Goal: Ask a question: Seek information or help from site administrators or community

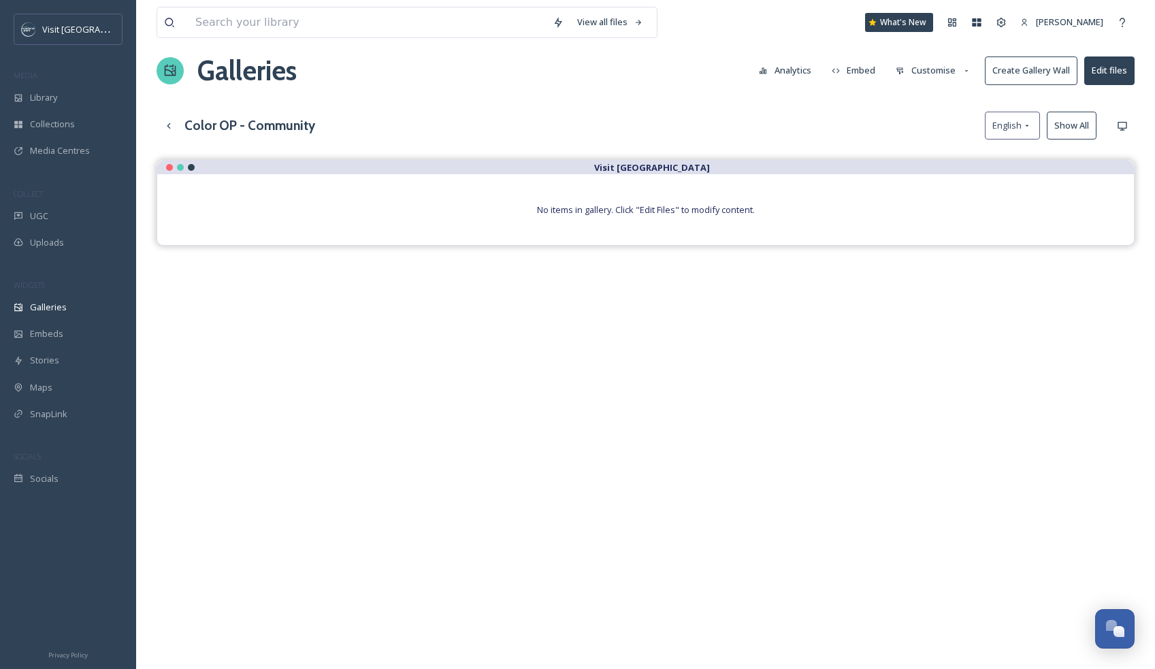
scroll to position [16, 0]
click at [48, 295] on div "Galleries" at bounding box center [68, 307] width 136 height 27
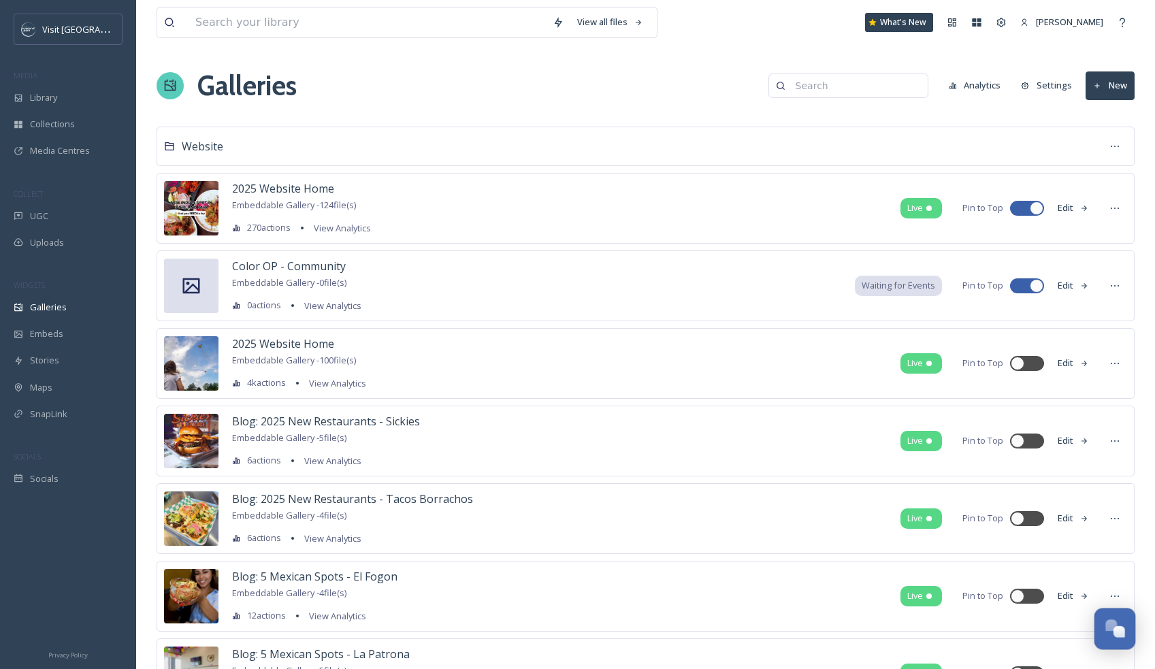
click at [1115, 630] on div "Open Chat" at bounding box center [1119, 632] width 12 height 12
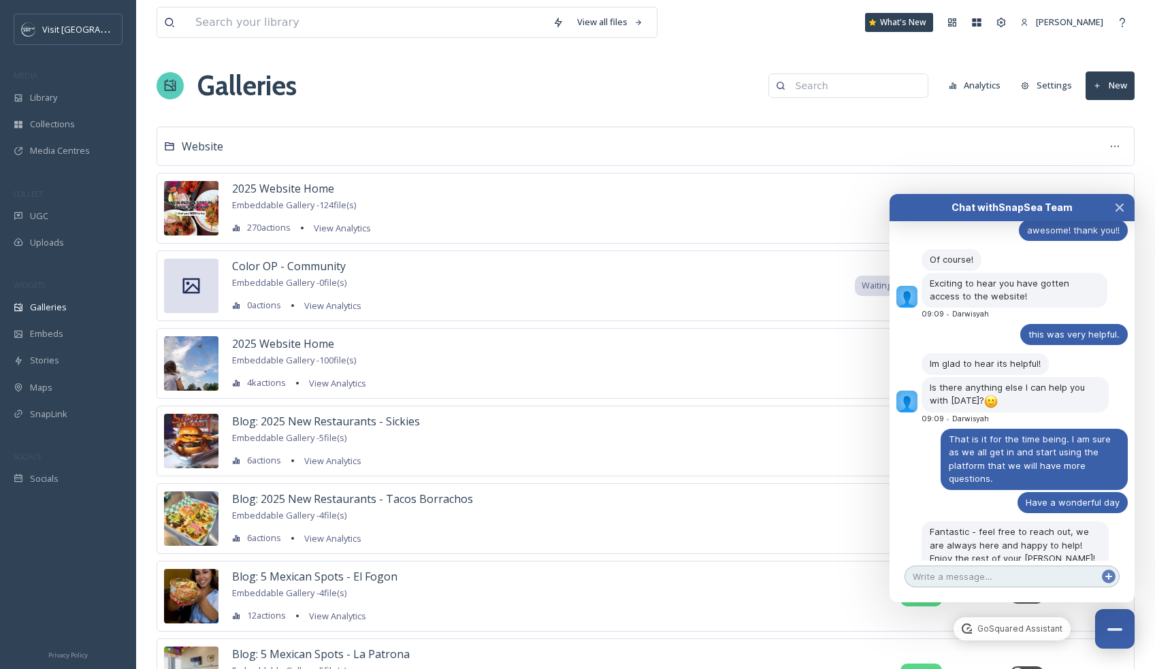
click at [929, 574] on textarea at bounding box center [1011, 577] width 215 height 22
type textarea "C"
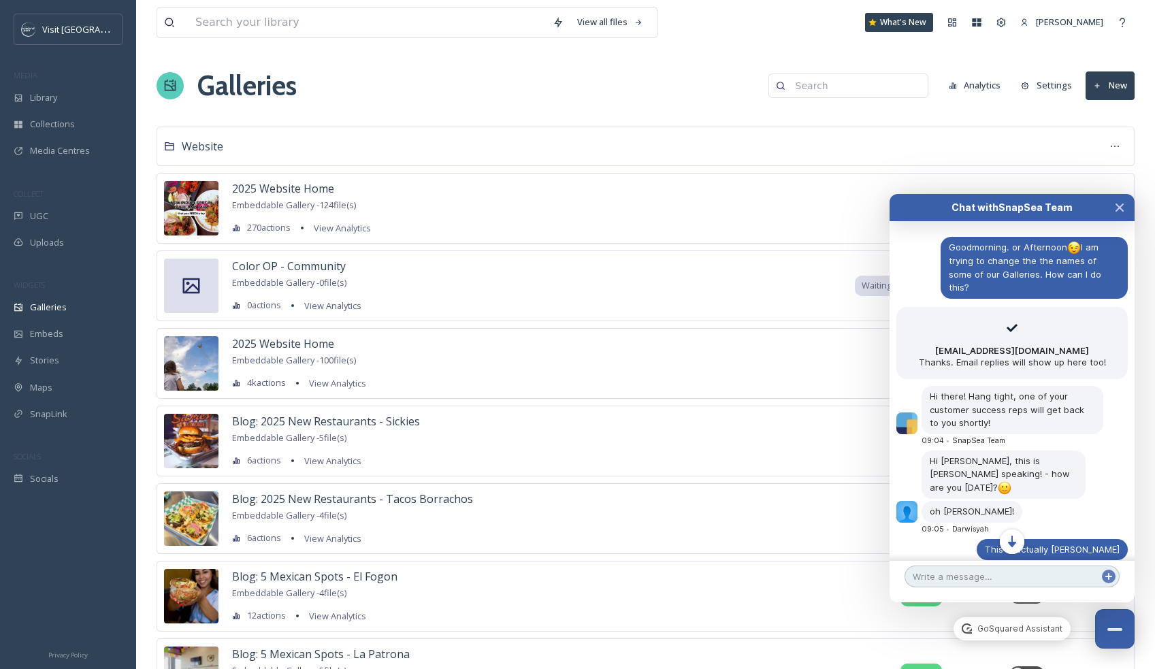
scroll to position [94, 0]
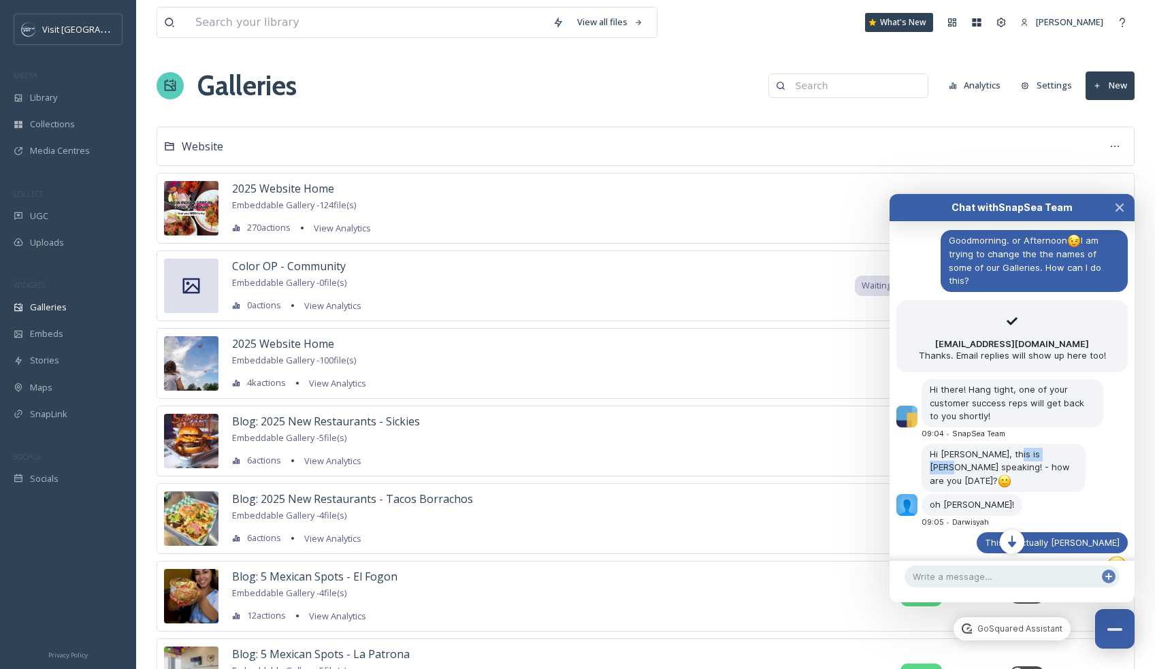
drag, startPoint x: 1013, startPoint y: 441, endPoint x: 1064, endPoint y: 441, distance: 51.7
click at [1064, 444] on div "Hi [PERSON_NAME], this is [PERSON_NAME] speaking! - how are you [DATE]?" at bounding box center [1003, 468] width 164 height 48
copy span "Darwisyah"
click at [922, 582] on textarea at bounding box center [1011, 577] width 215 height 22
paste textarea "Darwisyah"
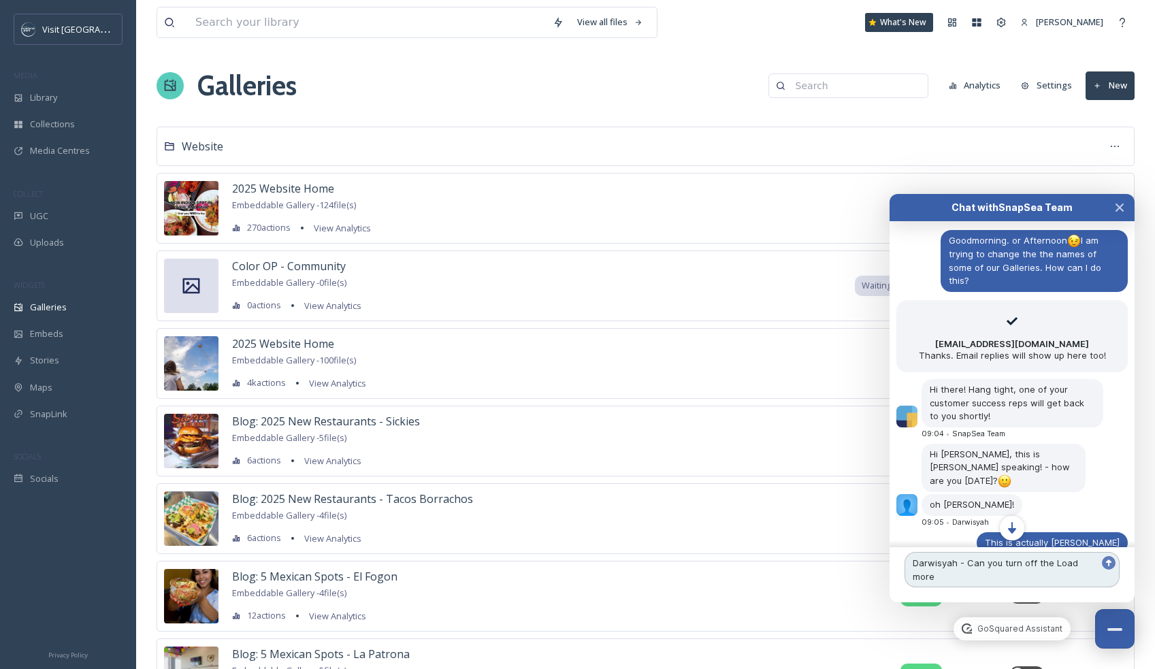
scroll to position [108, 0]
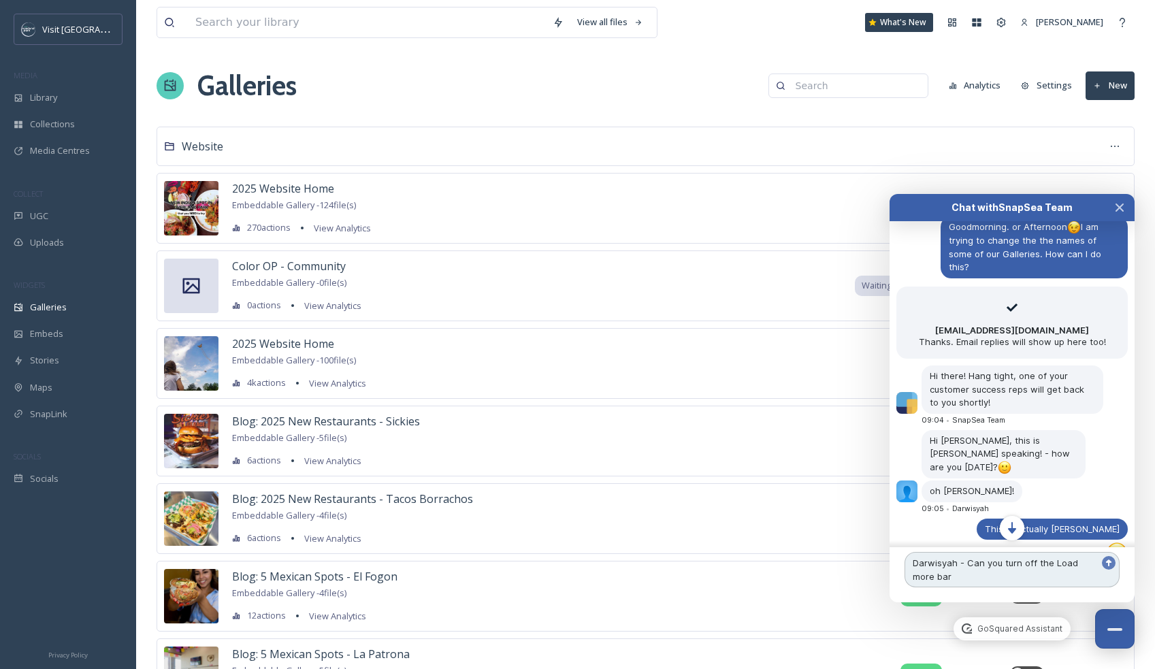
type textarea "Darwisyah - Can you turn off the Load more bar?"
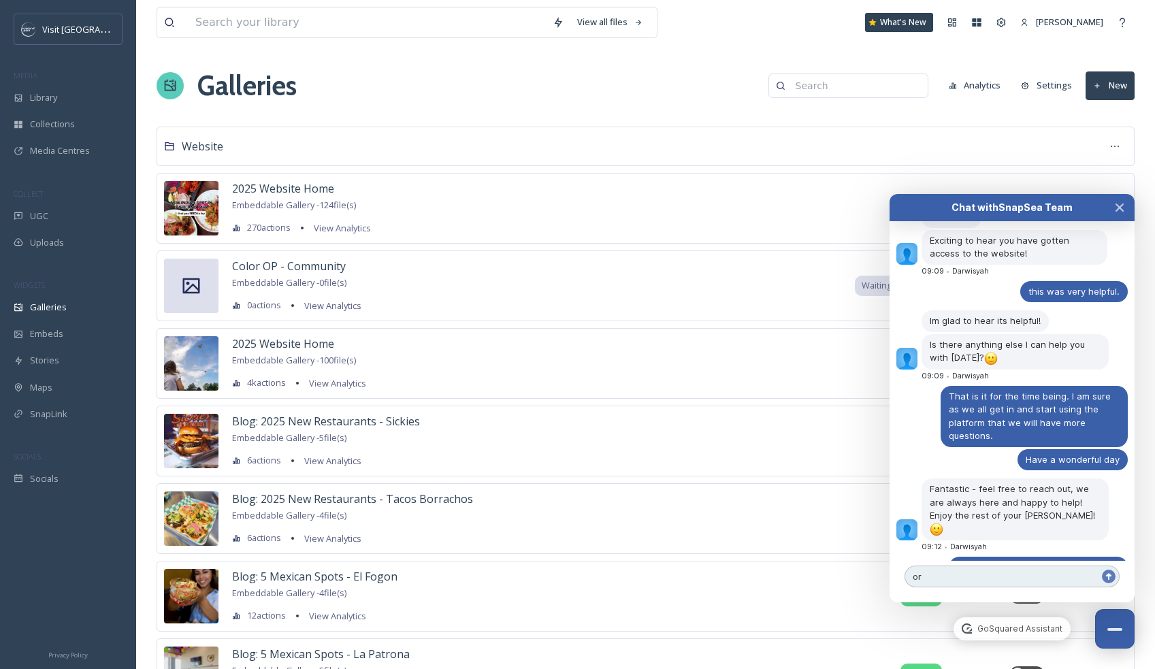
type textarea "o"
type textarea "i"
click at [1070, 557] on div "Darwisyah - Can you turn off the Load more bar?" at bounding box center [1038, 574] width 179 height 35
click at [1064, 557] on div "Darwisyah - Can you turn off the Load more bar?" at bounding box center [1038, 574] width 179 height 35
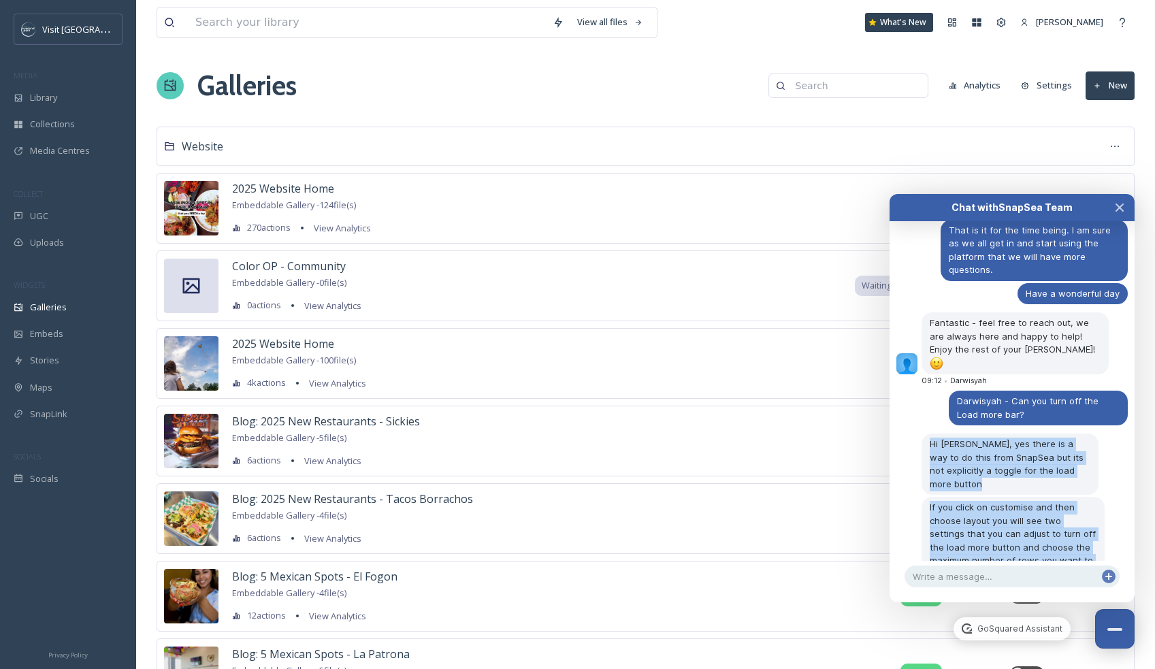
scroll to position [1102, 0]
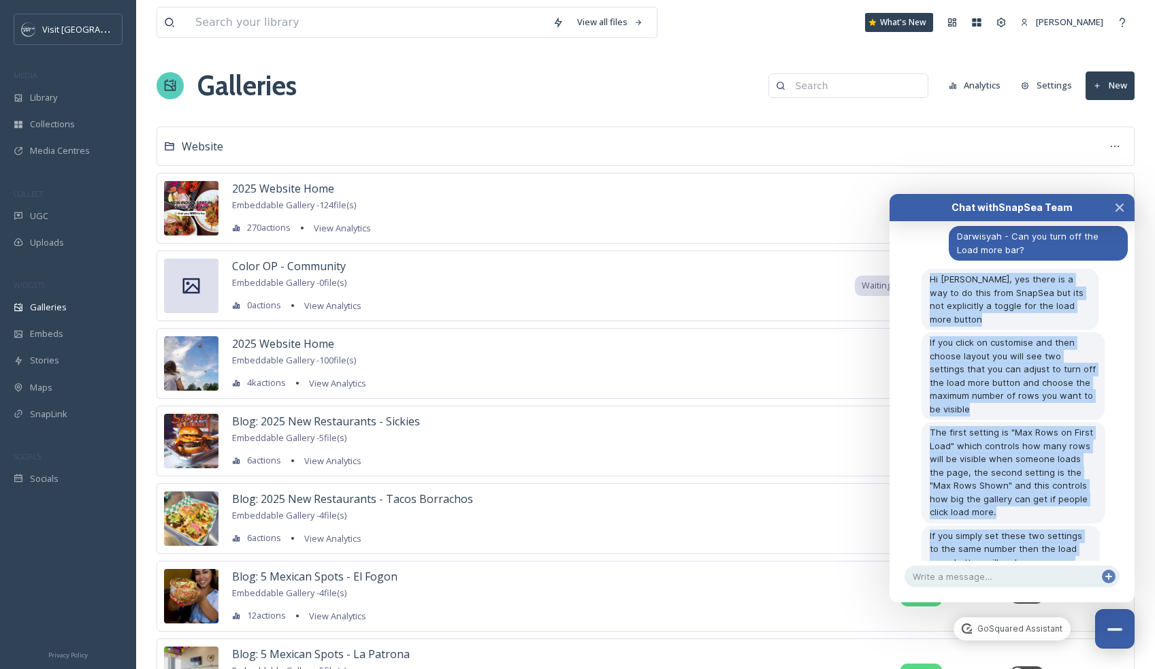
click at [1103, 422] on div "The first setting is "Max Rows on First Load" which controls how many rows will…" at bounding box center [1013, 472] width 184 height 101
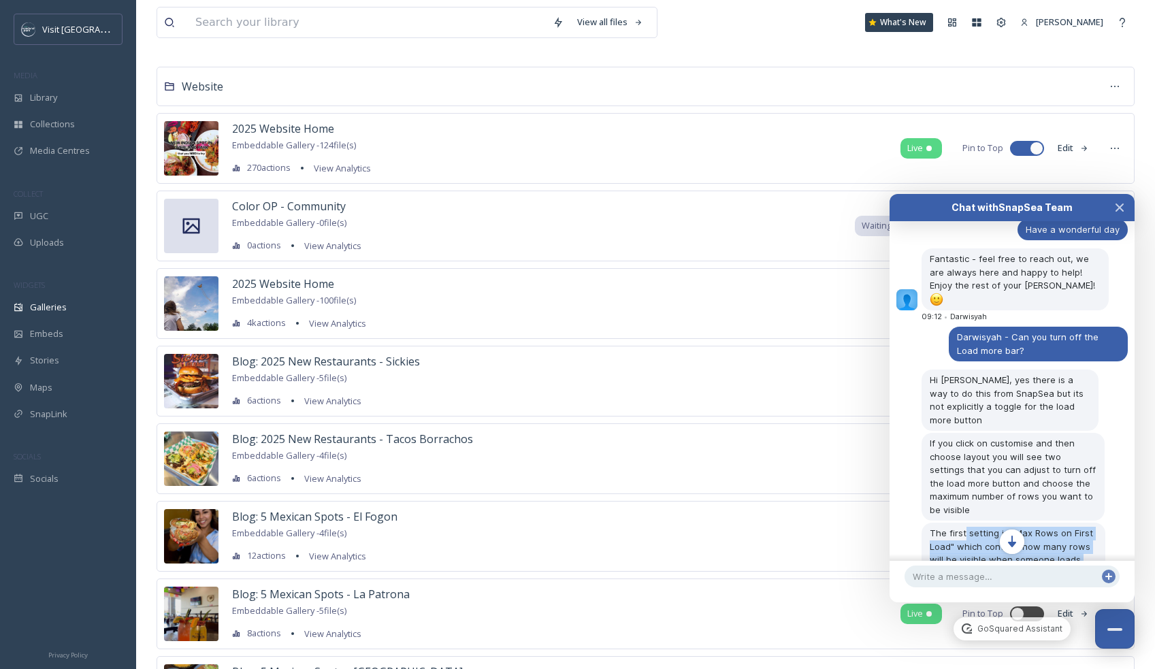
scroll to position [1033, 0]
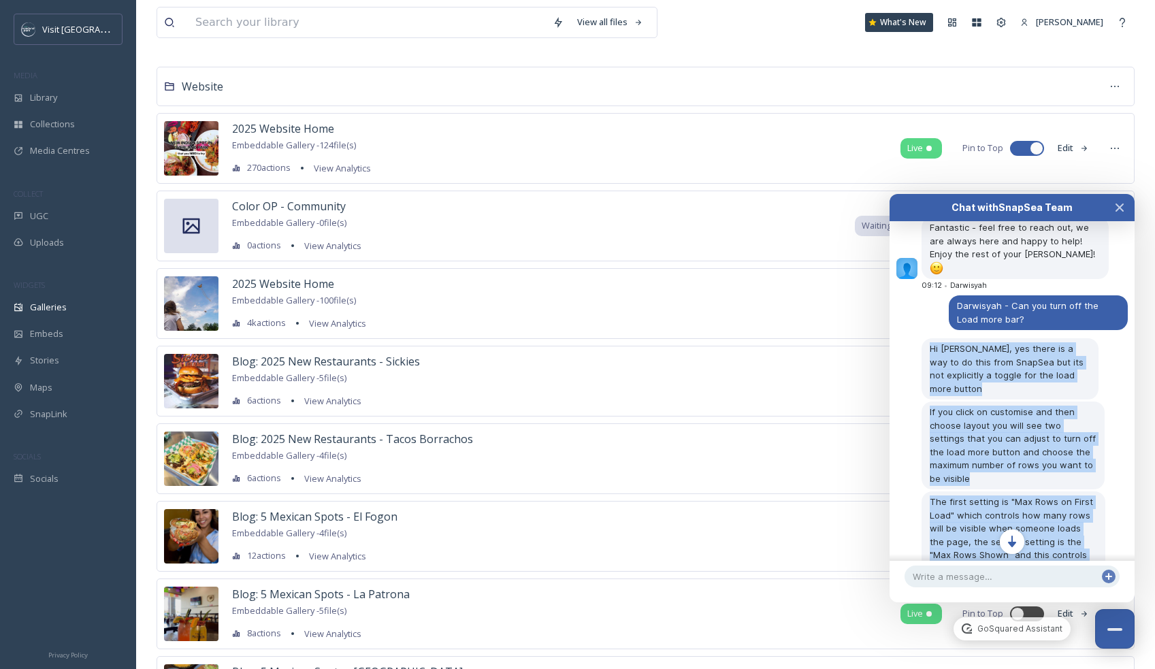
drag, startPoint x: 1090, startPoint y: 516, endPoint x: 925, endPoint y: 301, distance: 270.9
